Goal: Task Accomplishment & Management: Manage account settings

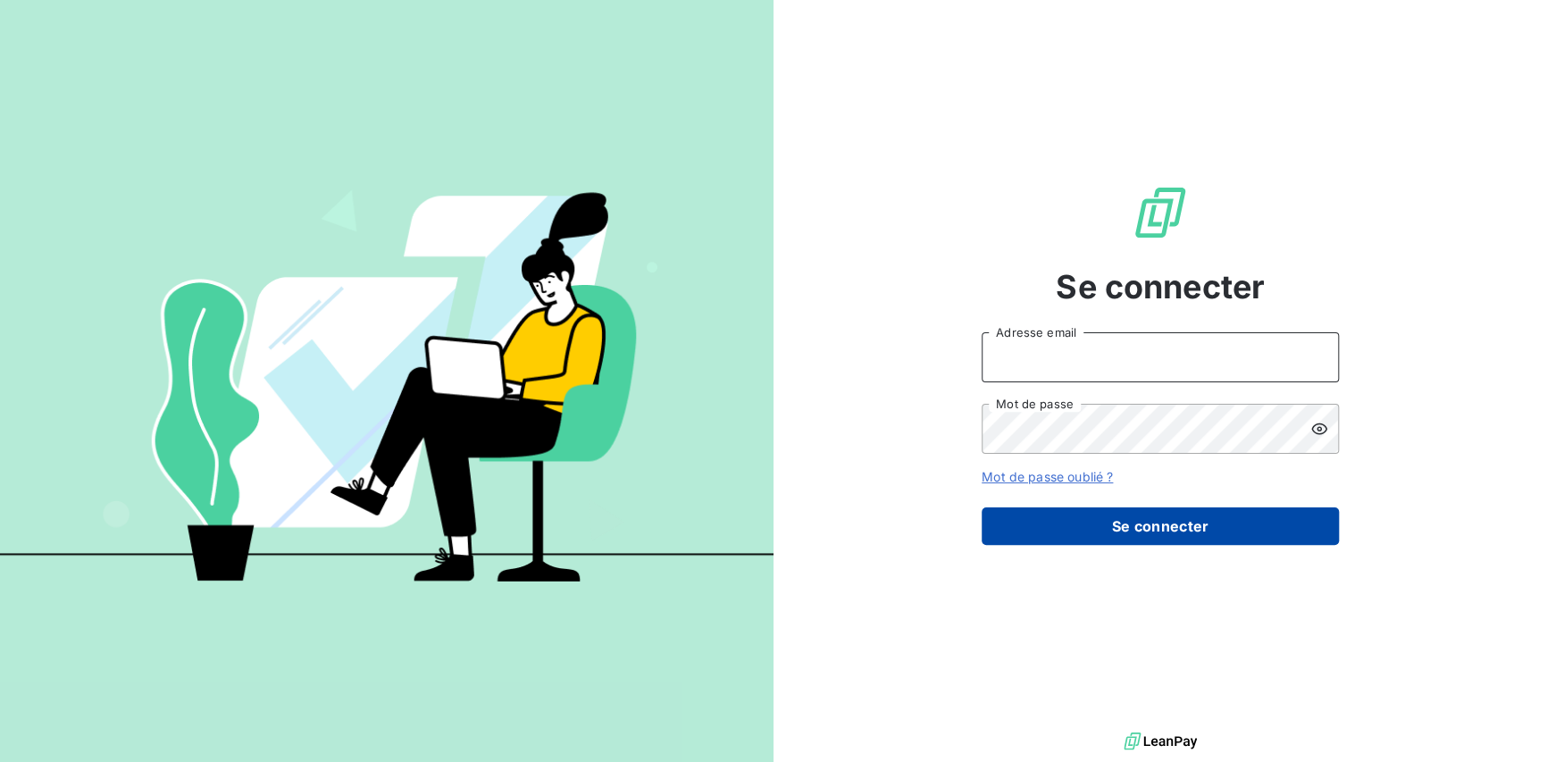
type input "[EMAIL_ADDRESS][DOMAIN_NAME]"
click at [1141, 519] on button "Se connecter" at bounding box center [1160, 526] width 357 height 38
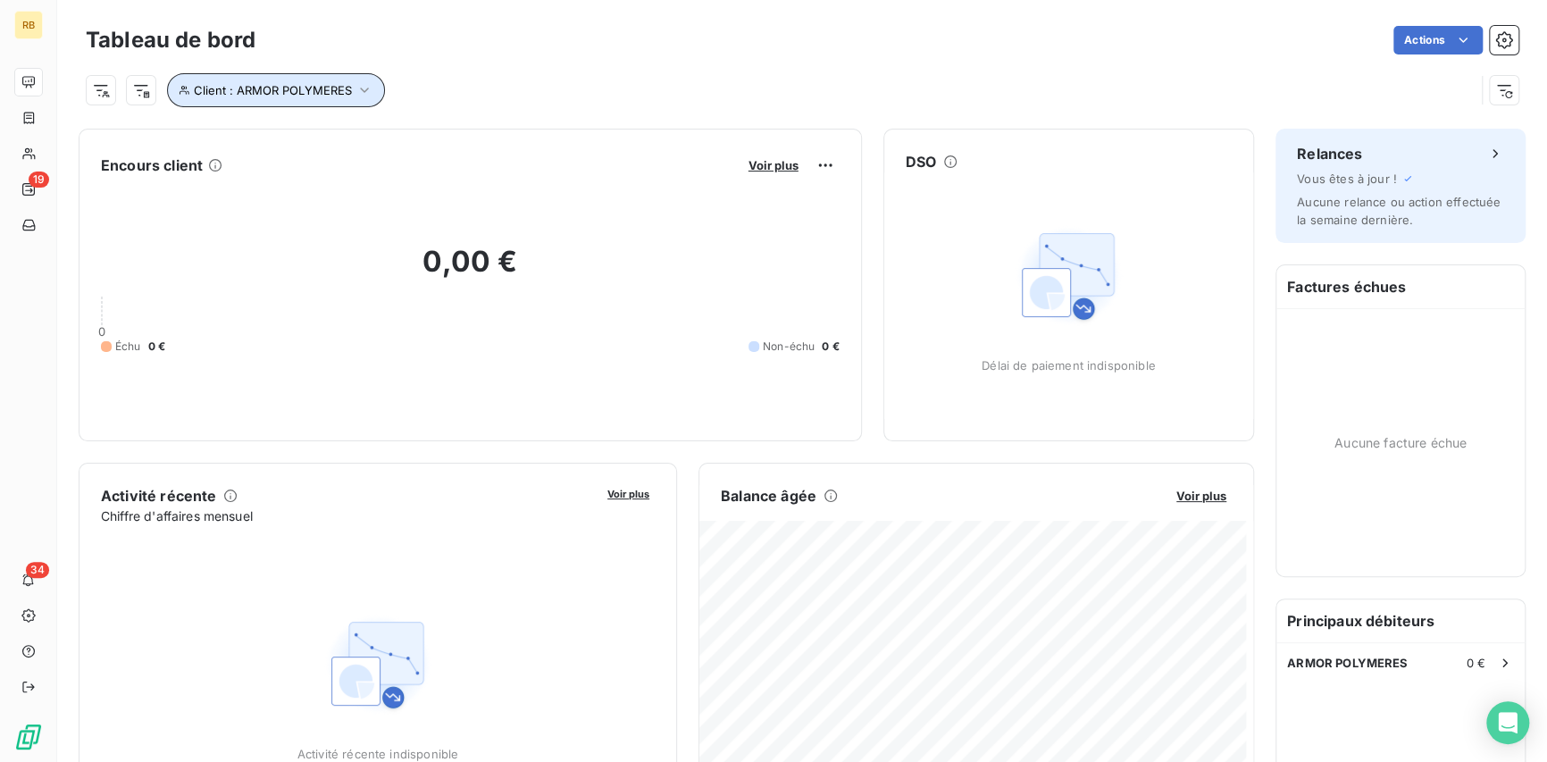
click at [368, 84] on icon "button" at bounding box center [364, 90] width 18 height 18
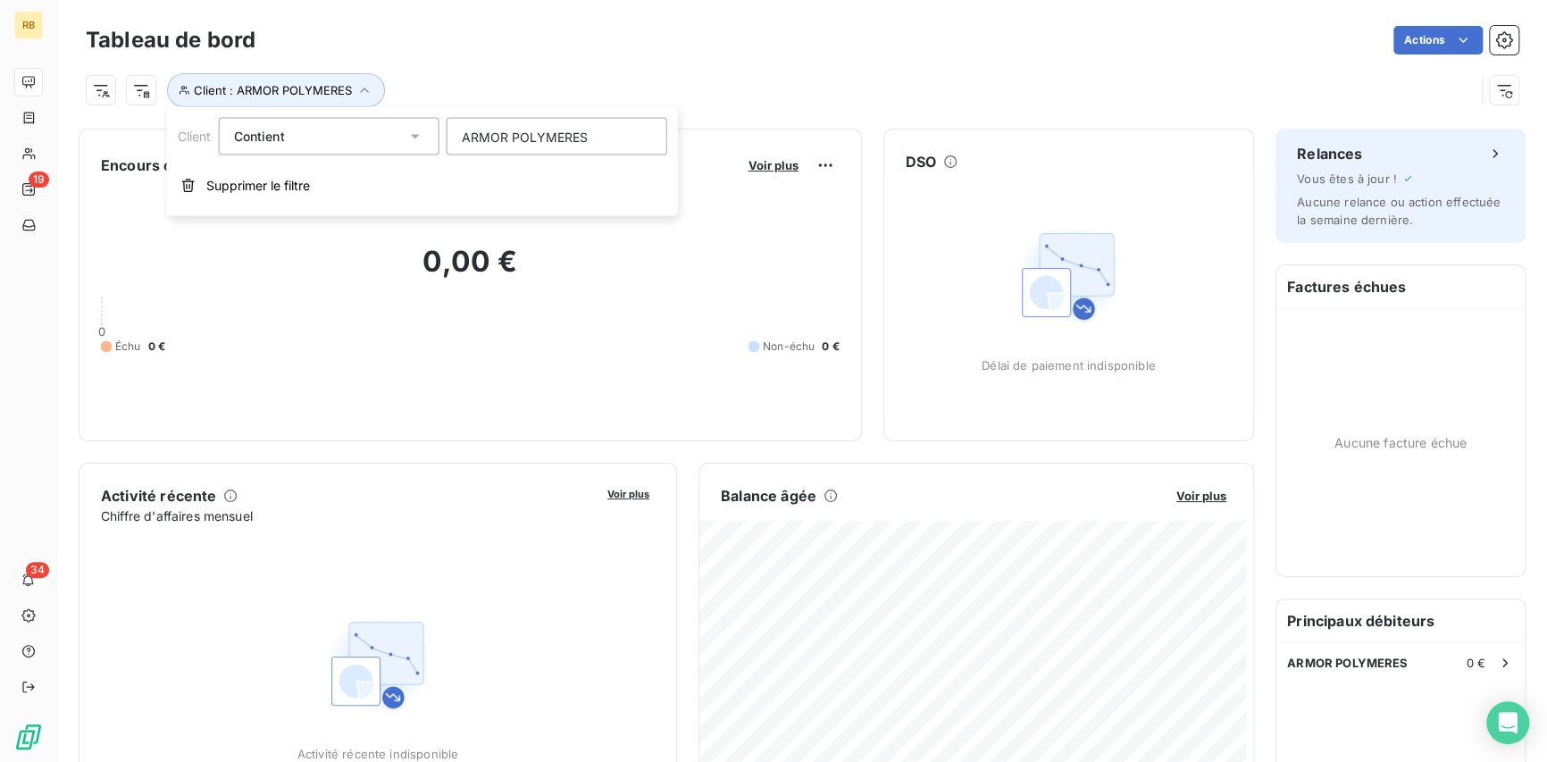
drag, startPoint x: 626, startPoint y: 134, endPoint x: 427, endPoint y: 135, distance: 199.2
click at [427, 135] on div "Client Contient like ARMOR POLYMERES" at bounding box center [422, 137] width 489 height 38
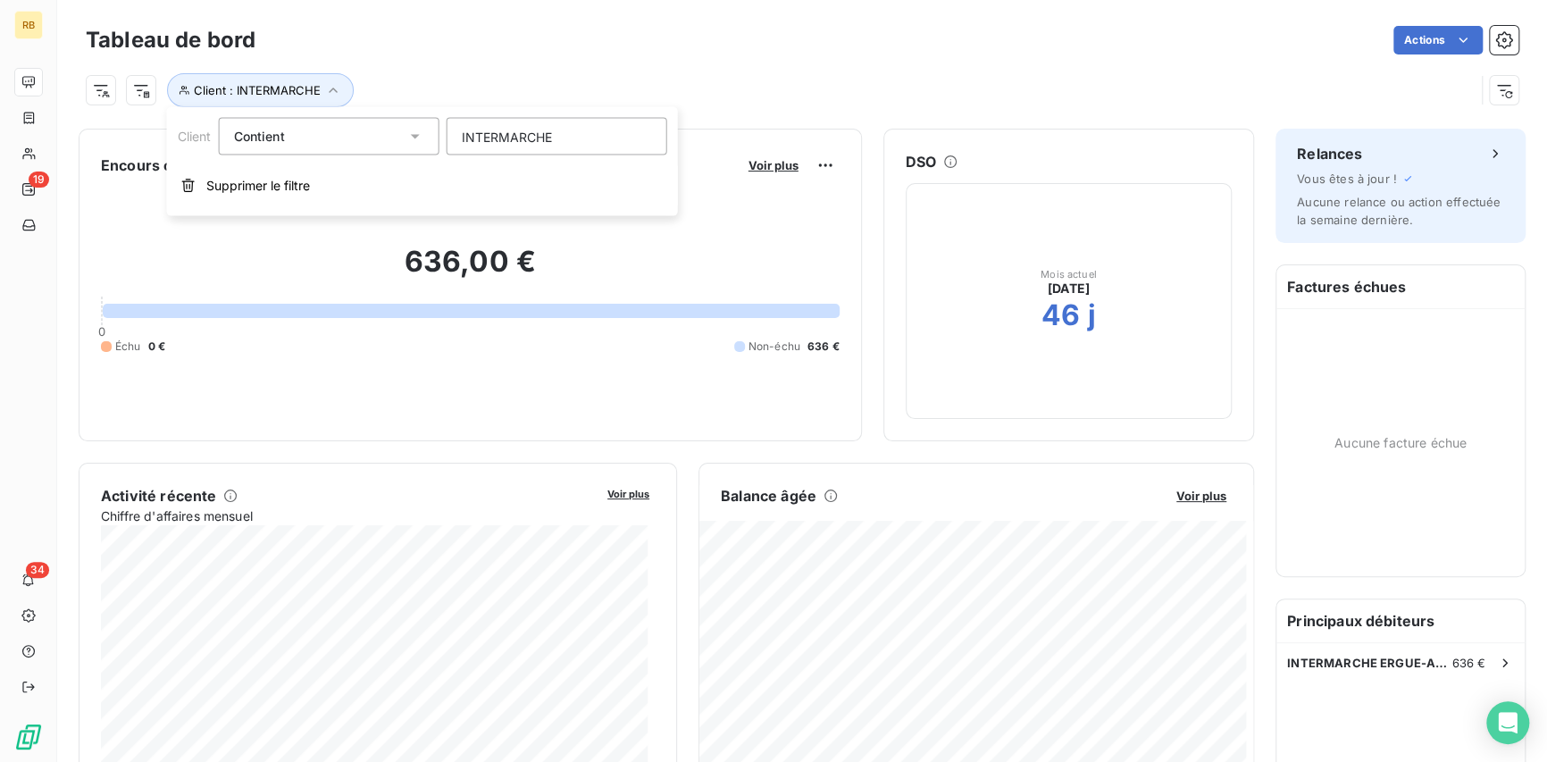
type input "INTERMARCHE"
click at [331, 87] on icon "button" at bounding box center [333, 90] width 18 height 18
click at [588, 134] on input "INTERMARCHE" at bounding box center [557, 137] width 221 height 38
click at [540, 397] on div "636,00 € 0 Échu 0 € Non-échu 636 €" at bounding box center [470, 299] width 739 height 239
click at [331, 85] on icon "button" at bounding box center [333, 90] width 18 height 18
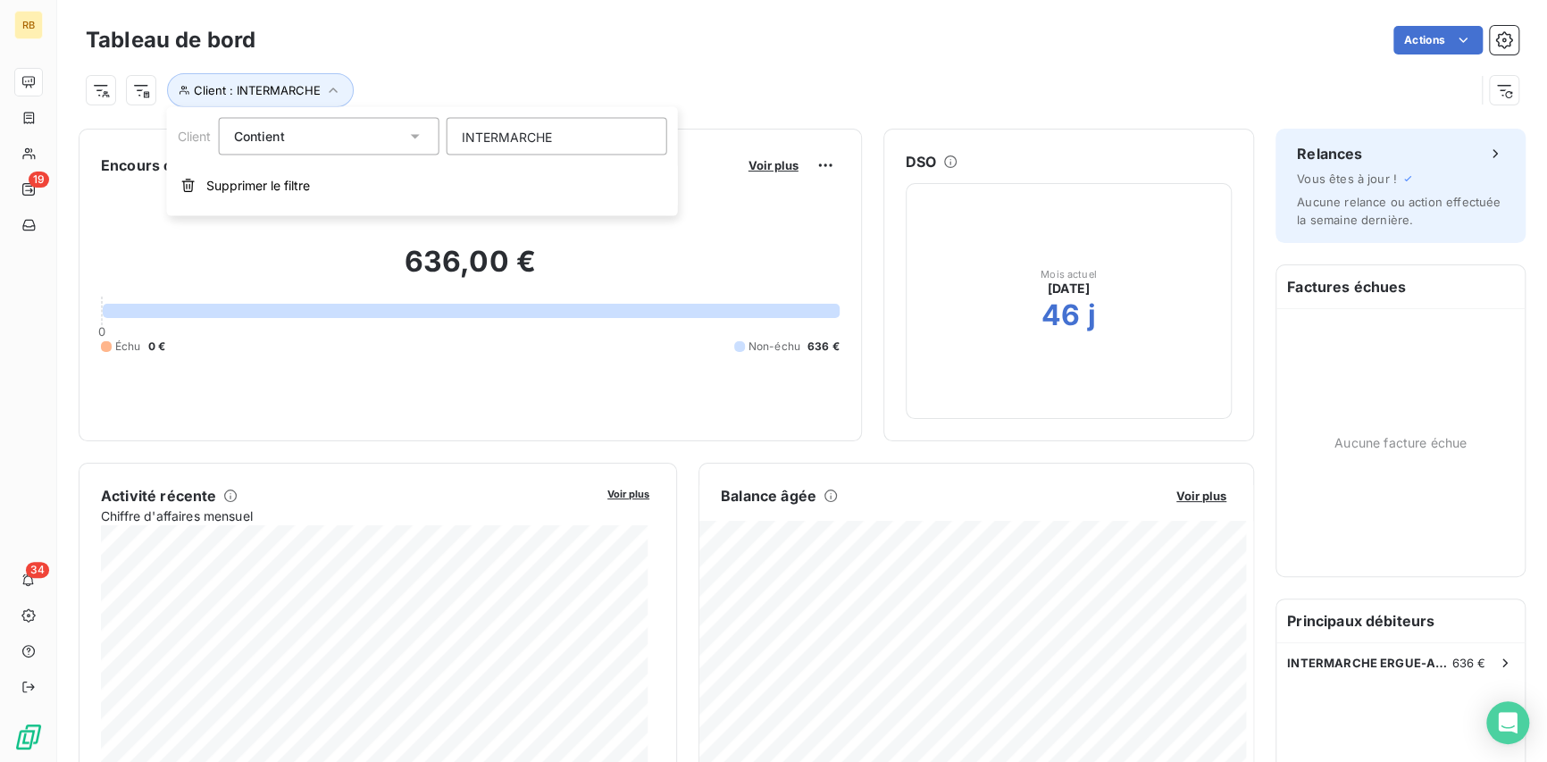
drag, startPoint x: 580, startPoint y: 138, endPoint x: 347, endPoint y: 139, distance: 232.2
click at [347, 139] on div "Client Contient like INTERMARCHE" at bounding box center [422, 137] width 489 height 38
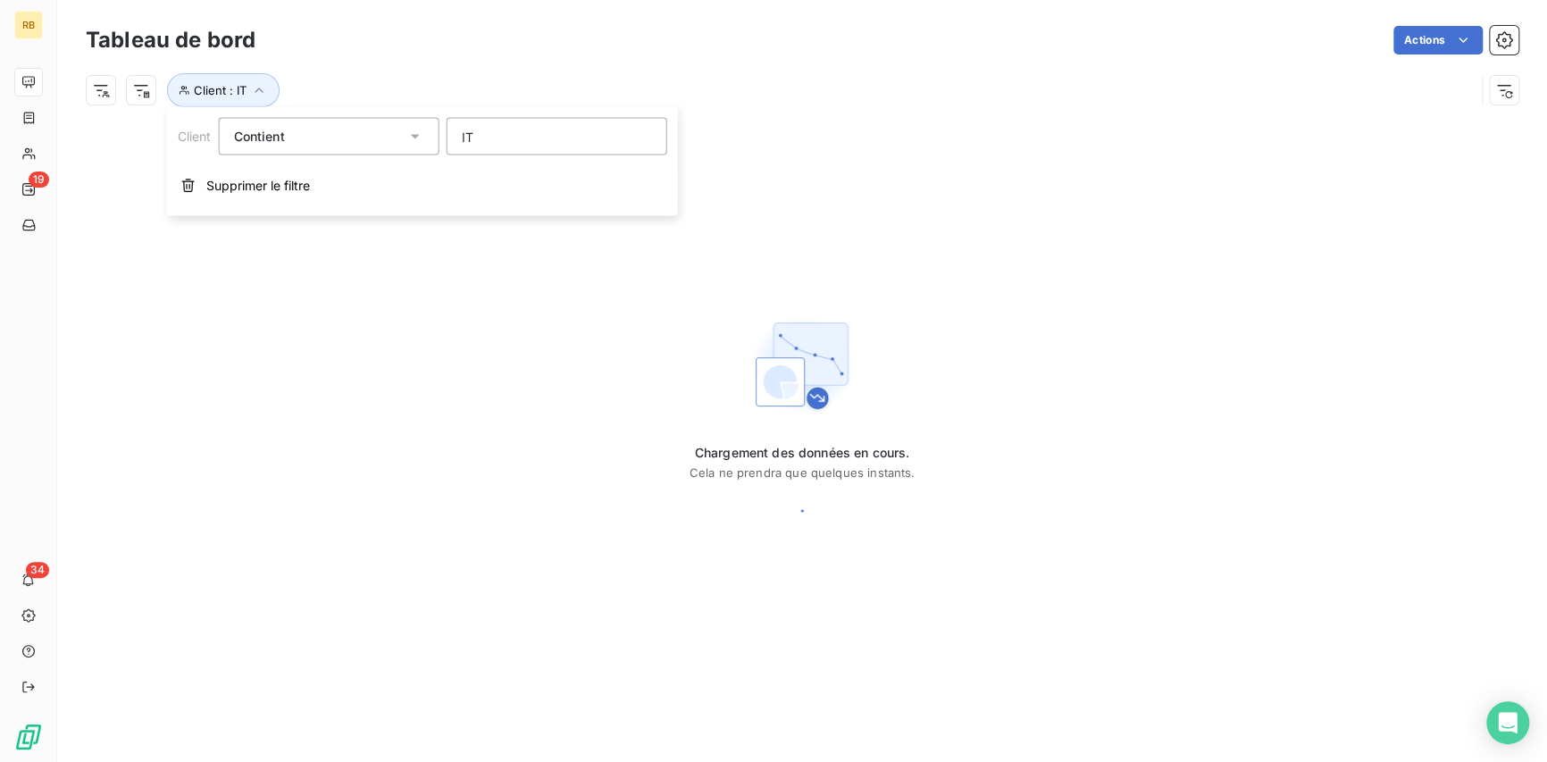
type input "ITM"
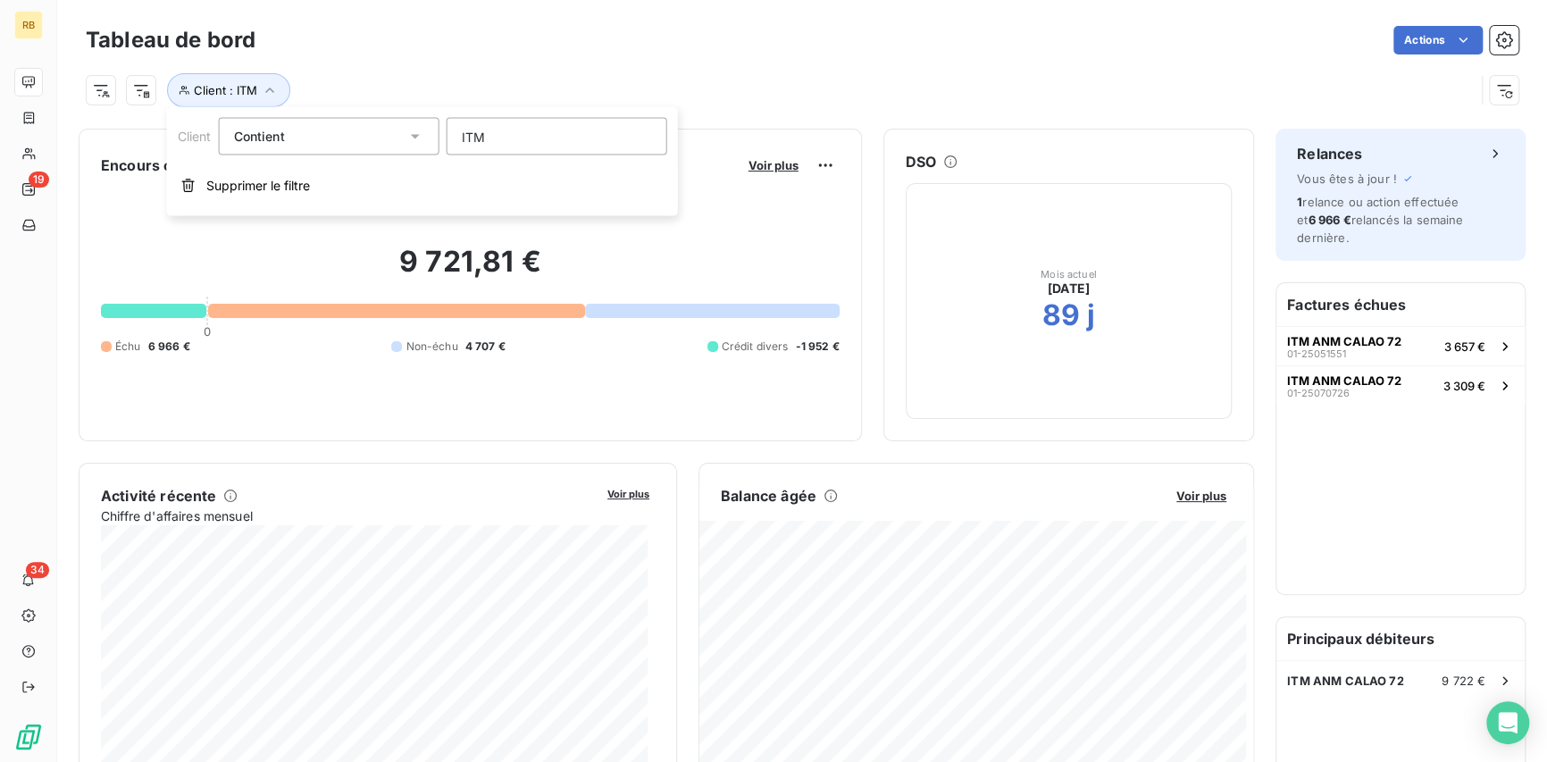
click at [508, 135] on input "ITM" at bounding box center [557, 137] width 221 height 38
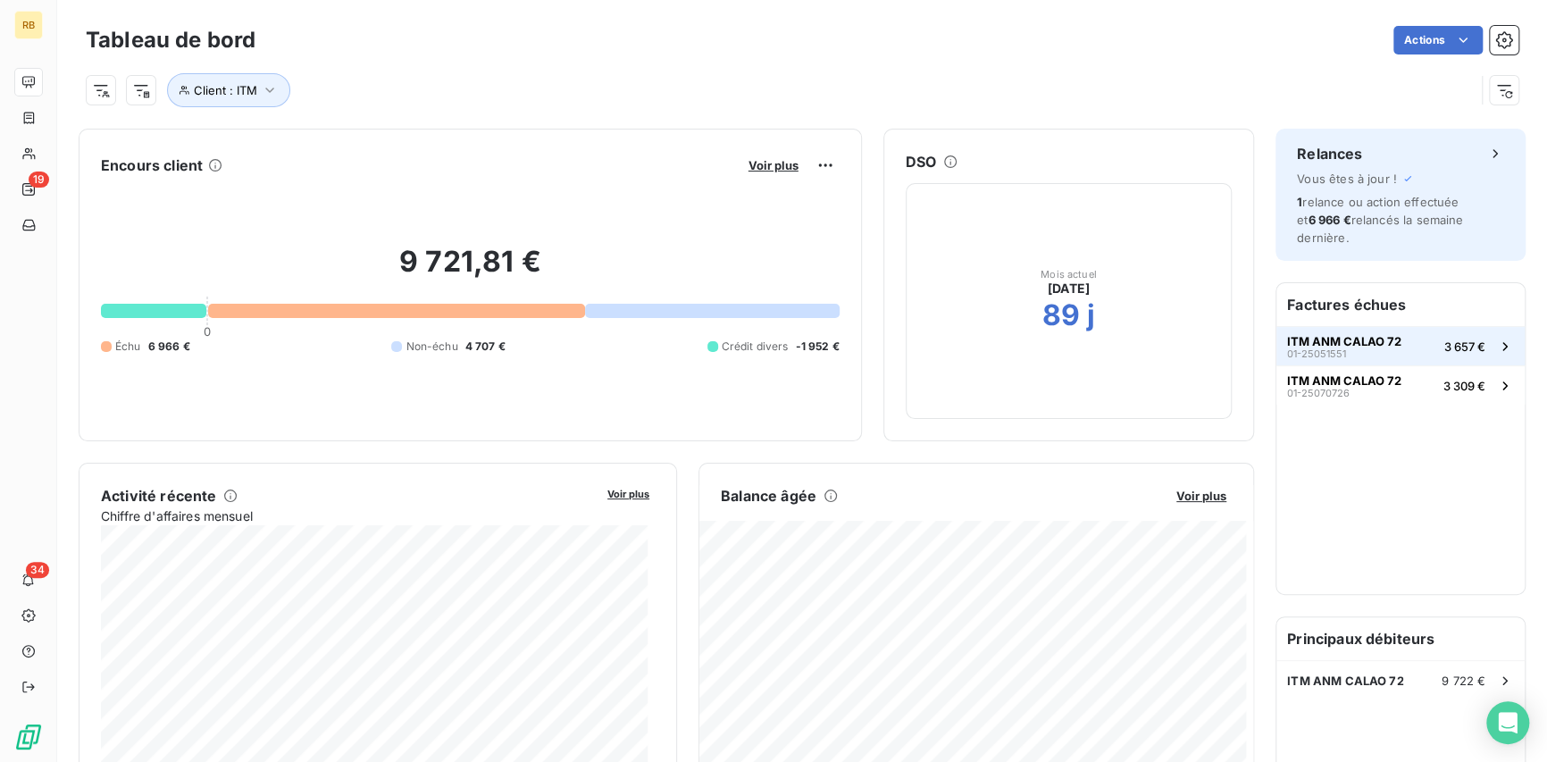
click at [1373, 338] on span "ITM ANM CALAO 72" at bounding box center [1344, 341] width 114 height 14
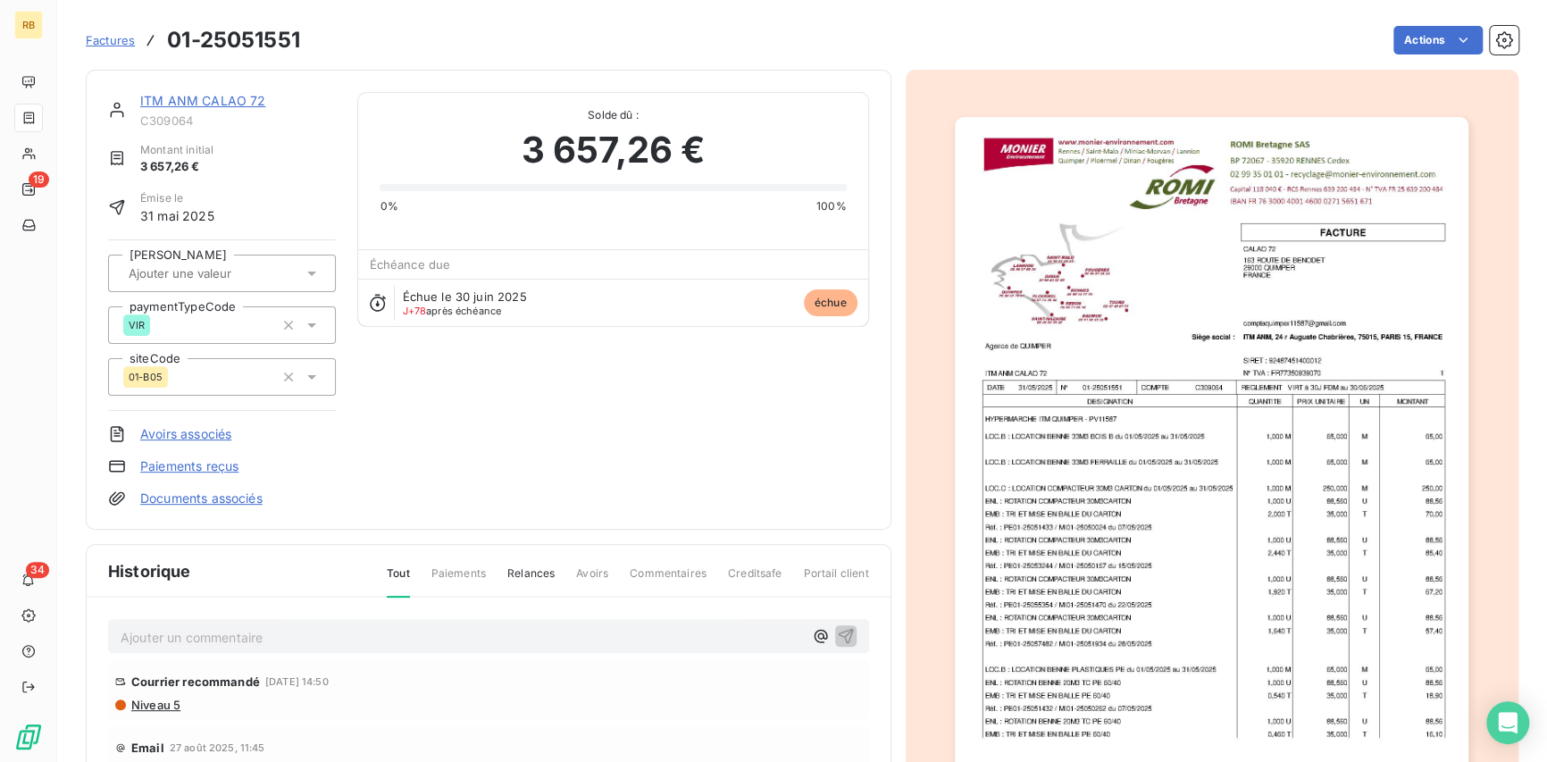
click at [524, 571] on span "Relances" at bounding box center [530, 580] width 47 height 30
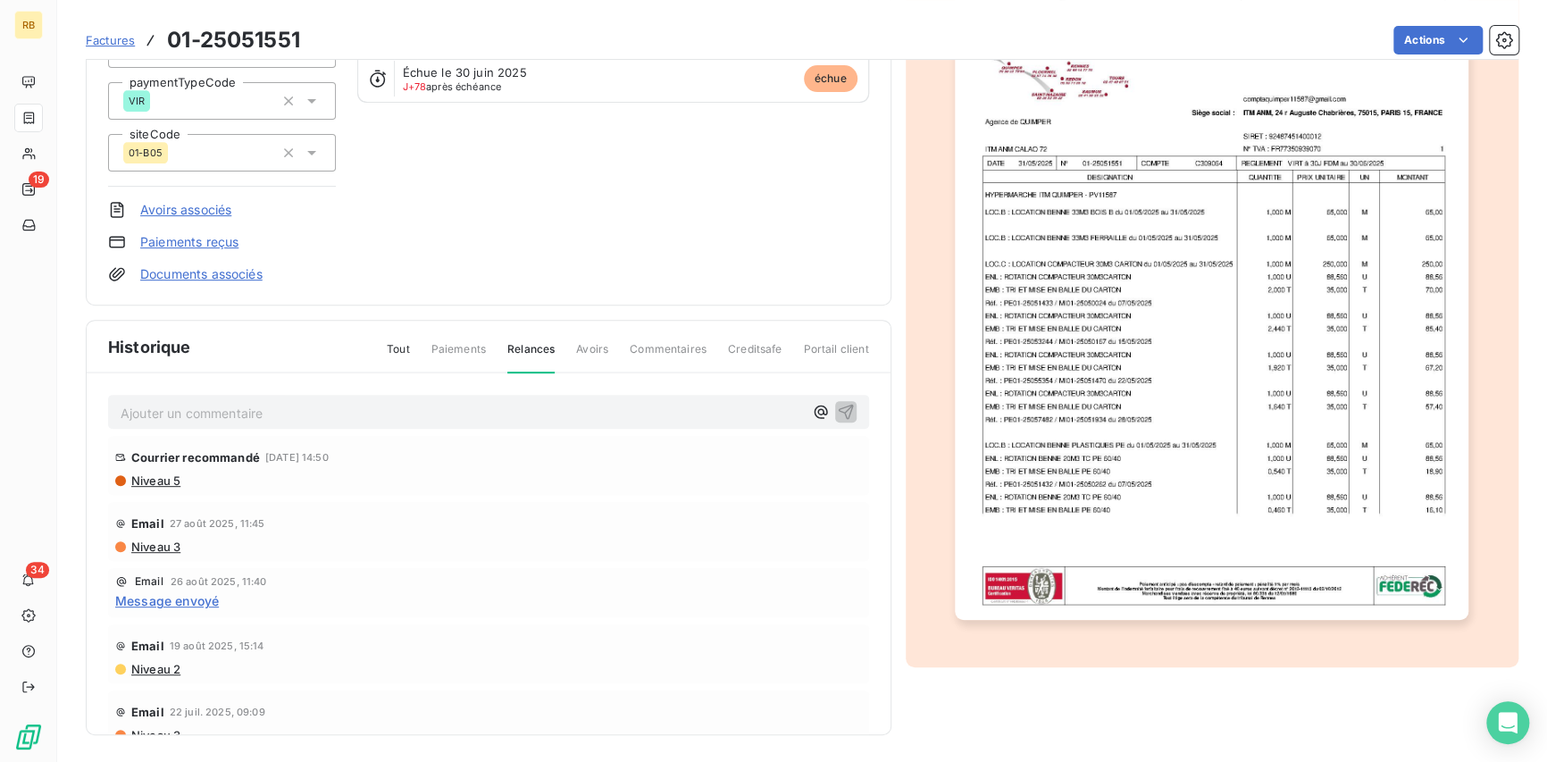
click at [152, 476] on span "Niveau 5" at bounding box center [155, 480] width 51 height 14
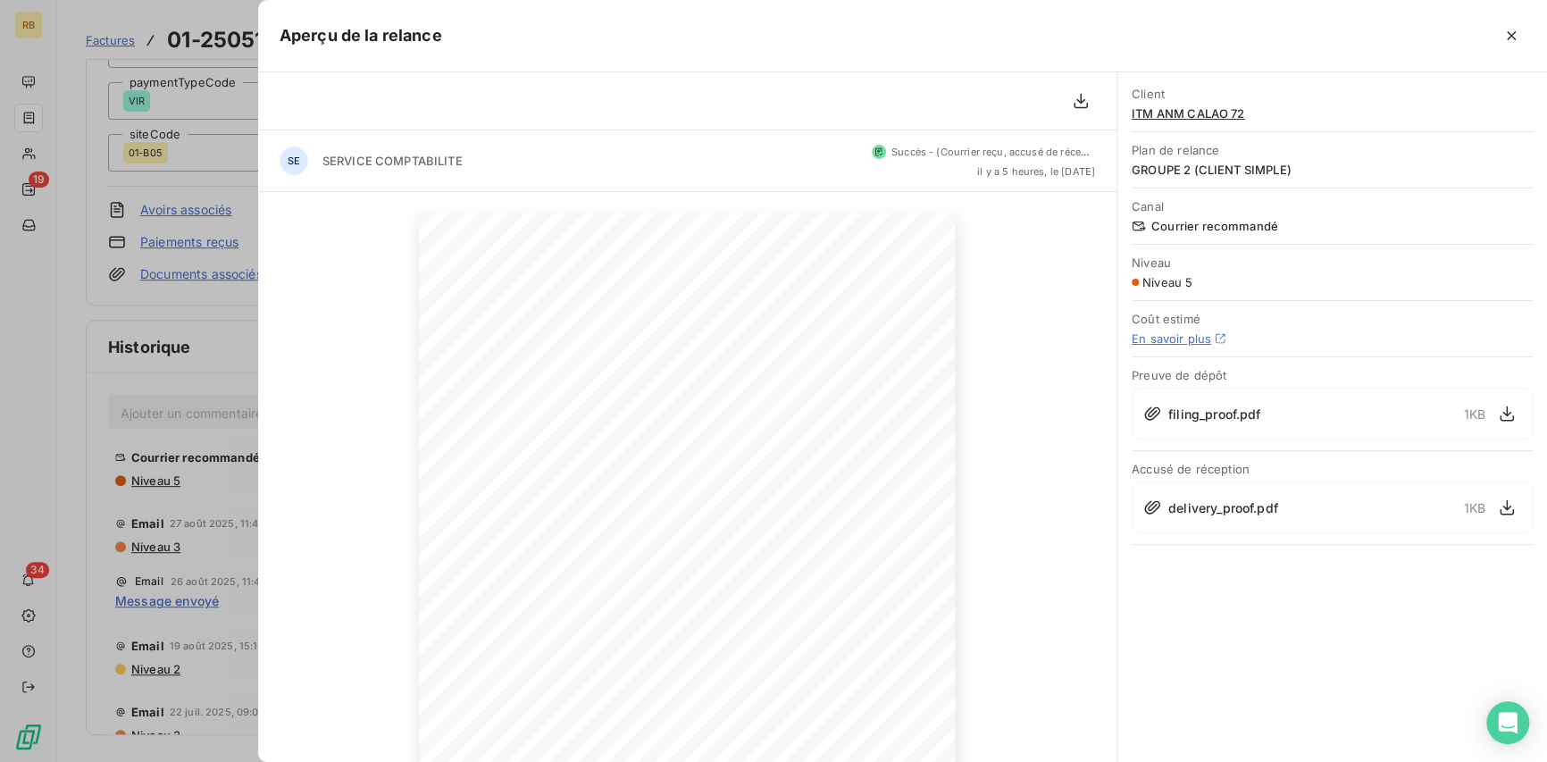
click at [1040, 434] on div "[DATE] Objet : MISE EN DEMEURE C309064 Madame/Monsieur, En dépit de plusieurs r…" at bounding box center [687, 592] width 858 height 801
click at [1519, 38] on icon "button" at bounding box center [1511, 36] width 18 height 18
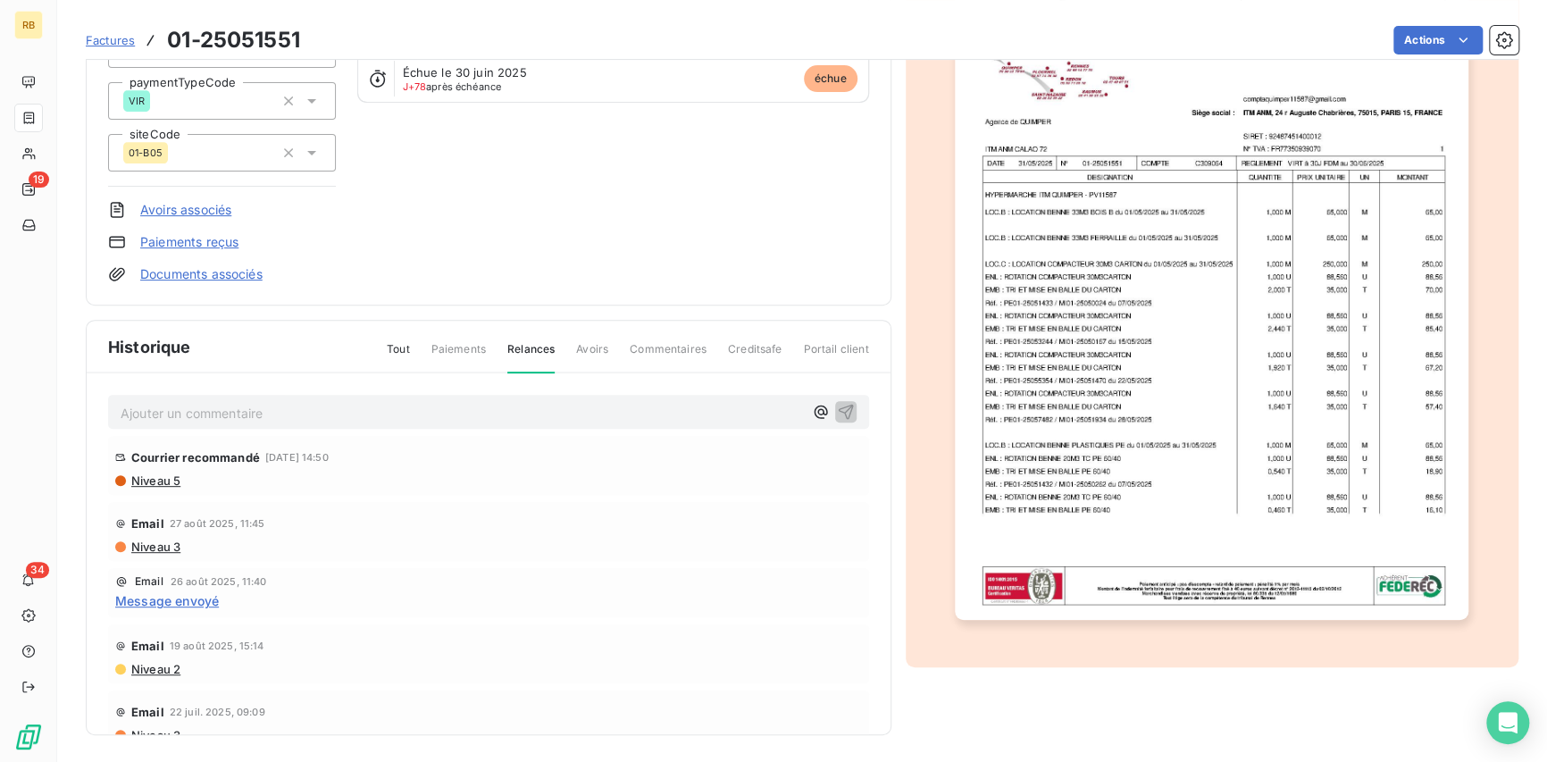
click at [155, 606] on span "Message envoyé" at bounding box center [167, 600] width 104 height 19
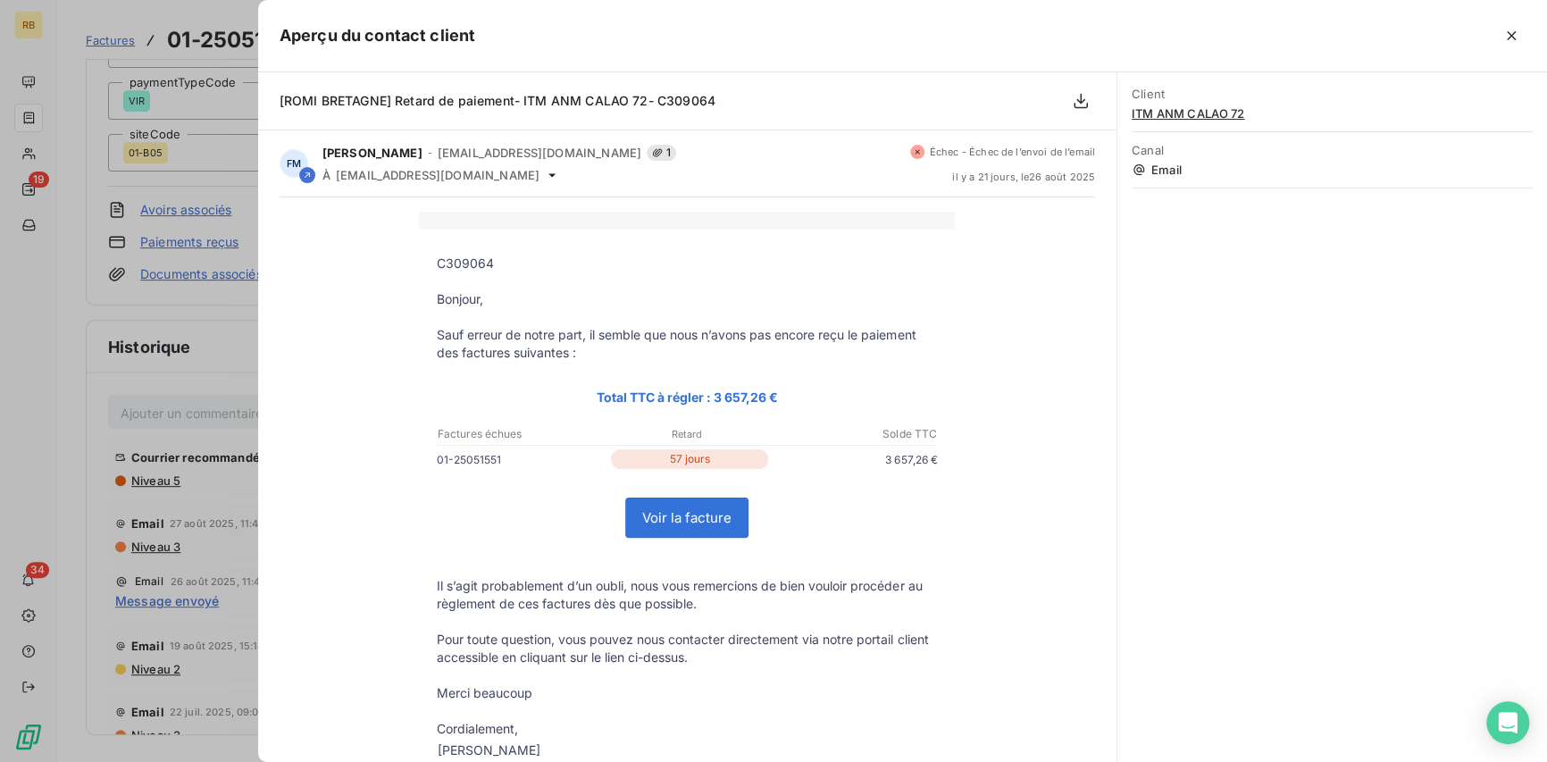
click at [1274, 414] on div "Client ITM ANM CALAO 72 Canal Email" at bounding box center [1332, 416] width 430 height 689
click at [20, 368] on div at bounding box center [773, 381] width 1547 height 762
